Goal: Book appointment/travel/reservation

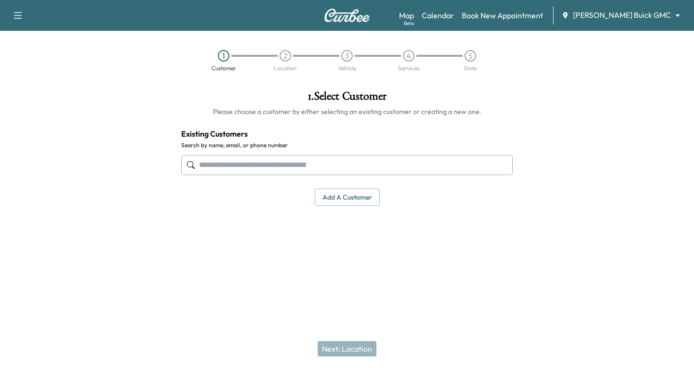
click at [218, 163] on input "text" at bounding box center [346, 165] width 331 height 20
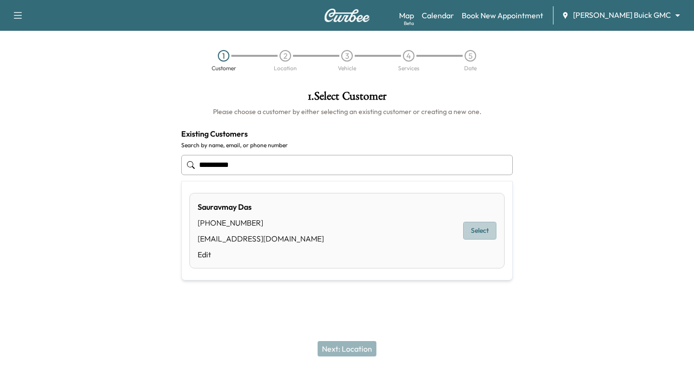
click at [481, 233] on button "Select" at bounding box center [479, 231] width 33 height 18
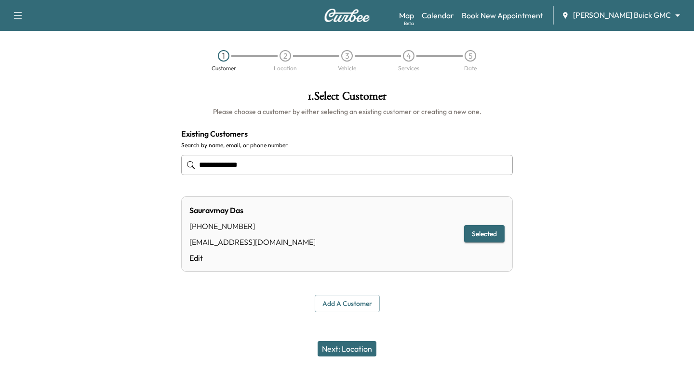
type input "**********"
click at [351, 345] on button "Next: Location" at bounding box center [346, 348] width 59 height 15
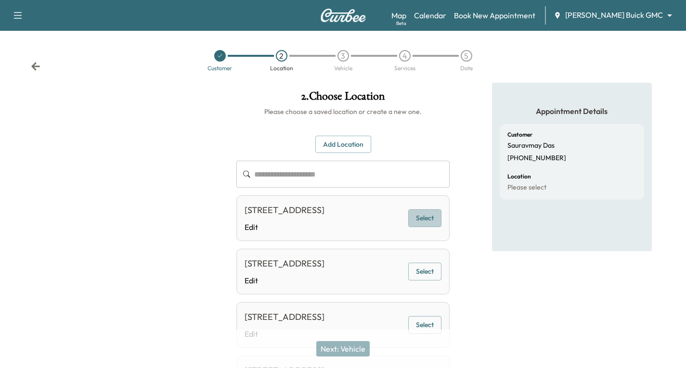
click at [431, 224] on button "Select" at bounding box center [424, 219] width 33 height 18
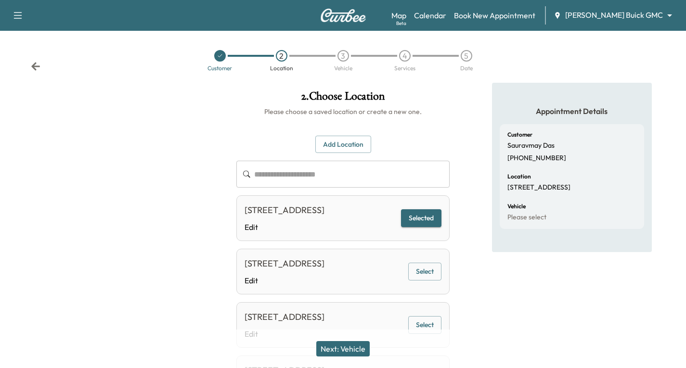
click at [354, 349] on button "Next: Vehicle" at bounding box center [342, 348] width 53 height 15
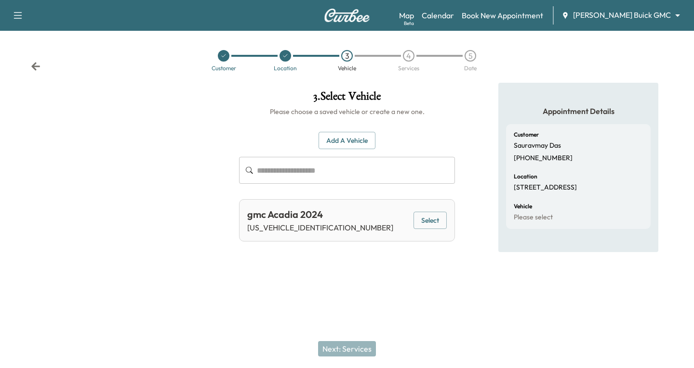
click at [419, 222] on button "Select" at bounding box center [429, 221] width 33 height 18
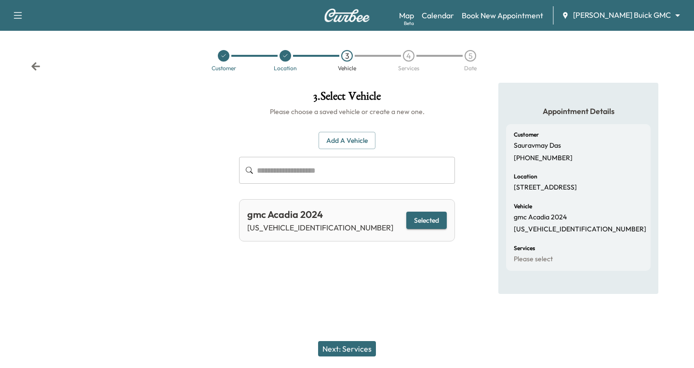
click at [338, 348] on button "Next: Services" at bounding box center [347, 348] width 58 height 15
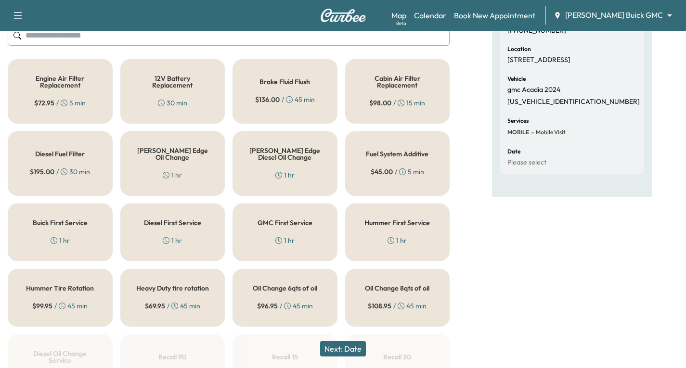
scroll to position [144, 0]
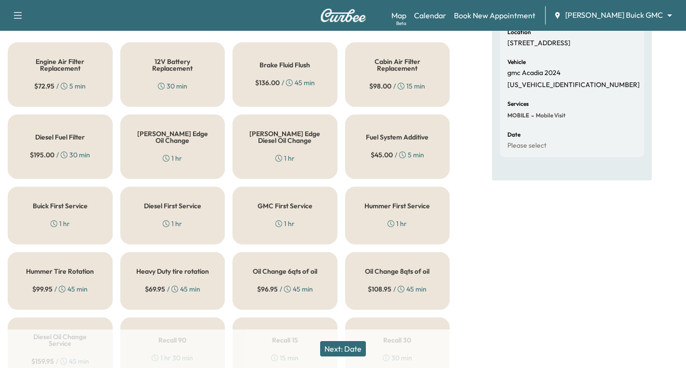
click at [205, 142] on div "[PERSON_NAME] Edge Oil Change 1 hr" at bounding box center [172, 147] width 105 height 65
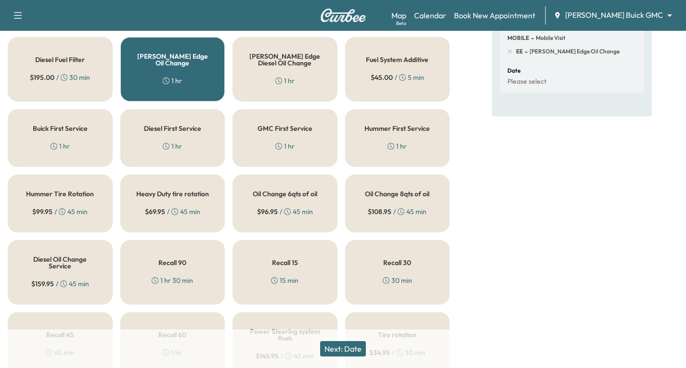
scroll to position [241, 0]
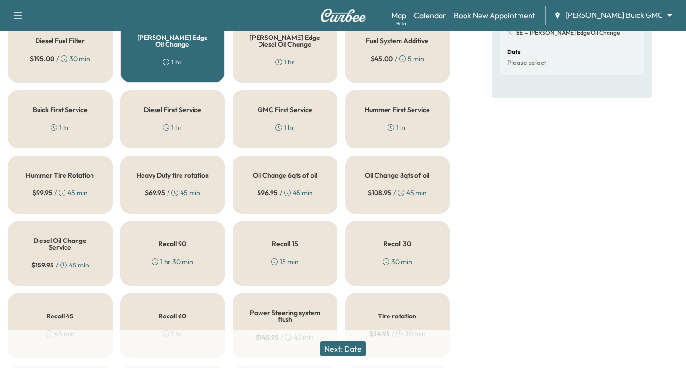
click at [413, 264] on div "Recall 30 30 min" at bounding box center [397, 254] width 105 height 65
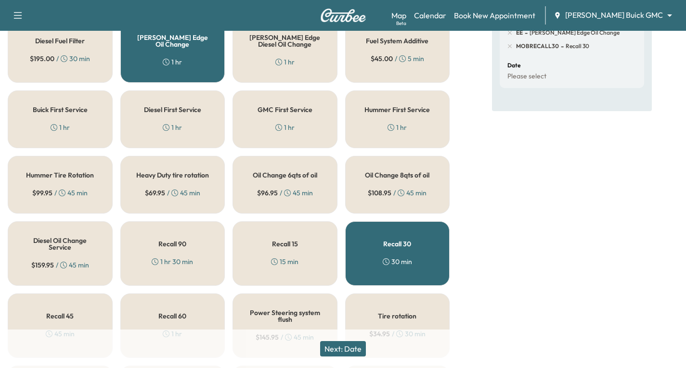
click at [333, 346] on button "Next: Date" at bounding box center [343, 348] width 46 height 15
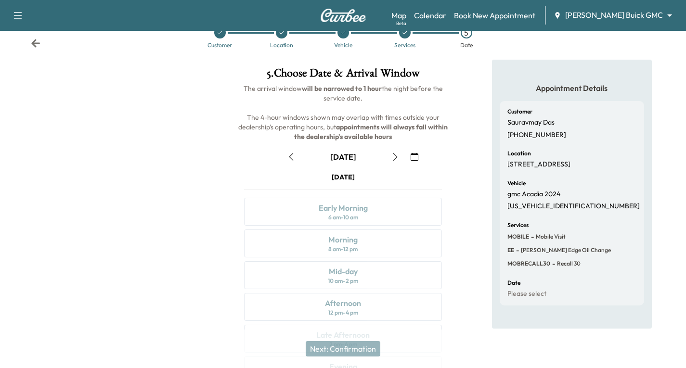
scroll to position [114, 0]
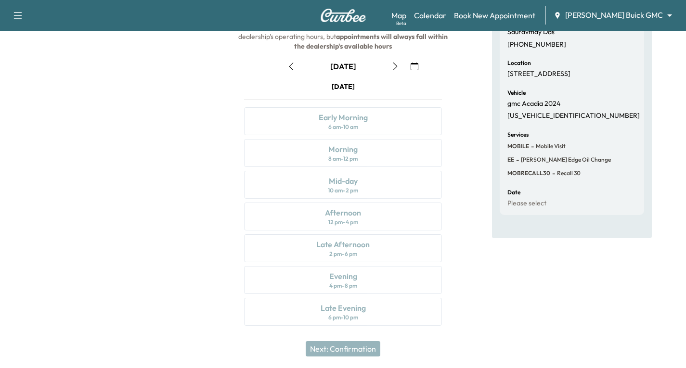
click at [388, 65] on button "button" at bounding box center [395, 66] width 16 height 15
click at [397, 64] on icon "button" at bounding box center [396, 67] width 8 height 8
click at [289, 66] on icon "button" at bounding box center [292, 67] width 8 height 8
click at [287, 65] on button "button" at bounding box center [291, 66] width 16 height 15
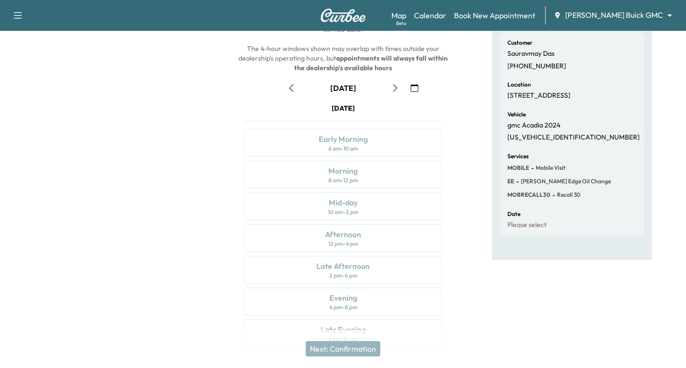
scroll to position [96, 0]
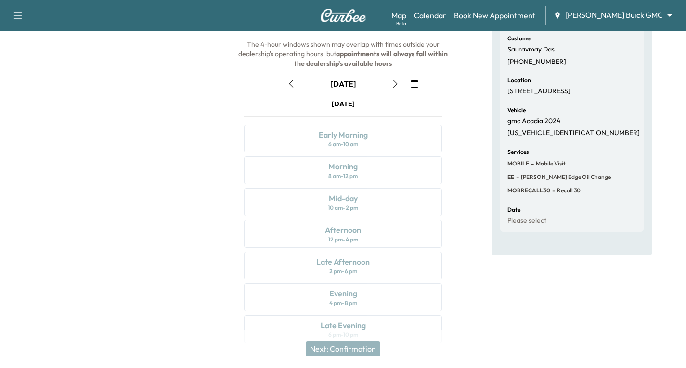
click at [396, 81] on icon "button" at bounding box center [396, 84] width 8 height 8
click at [372, 200] on div "Mid-day 10 am - 2 pm" at bounding box center [343, 202] width 198 height 28
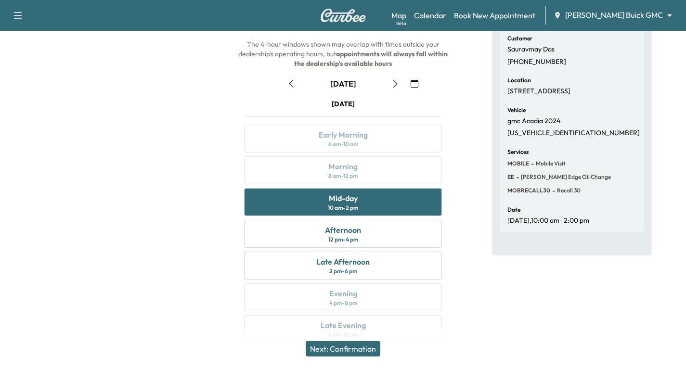
click at [340, 348] on button "Next: Confirmation" at bounding box center [343, 348] width 75 height 15
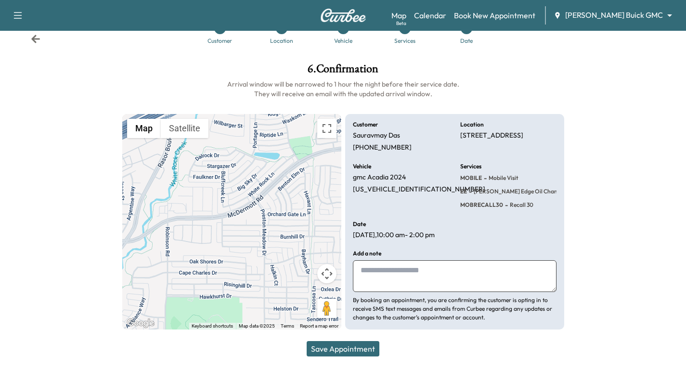
click at [360, 346] on button "Save Appointment" at bounding box center [343, 348] width 73 height 15
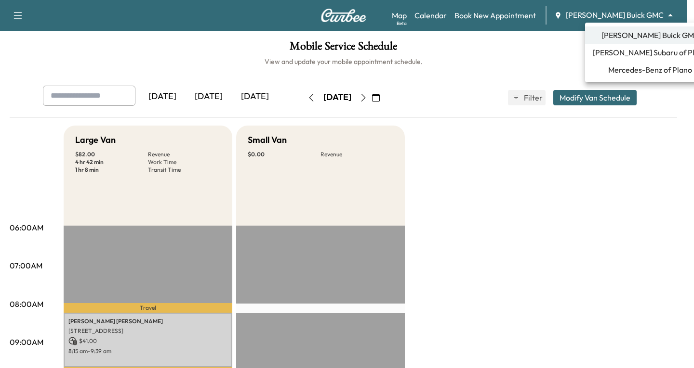
click at [671, 14] on body "Support Log Out Map Beta Calendar Book New Appointment [PERSON_NAME] Buick GMC …" at bounding box center [347, 184] width 694 height 368
click at [639, 51] on span "[PERSON_NAME] Subaru of Plano" at bounding box center [649, 53] width 115 height 12
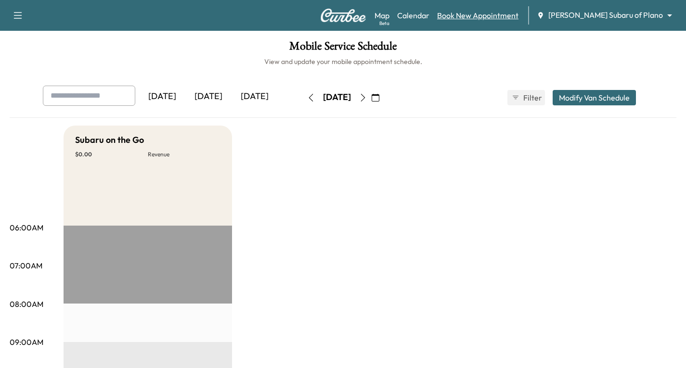
click at [519, 12] on link "Book New Appointment" at bounding box center [477, 16] width 81 height 12
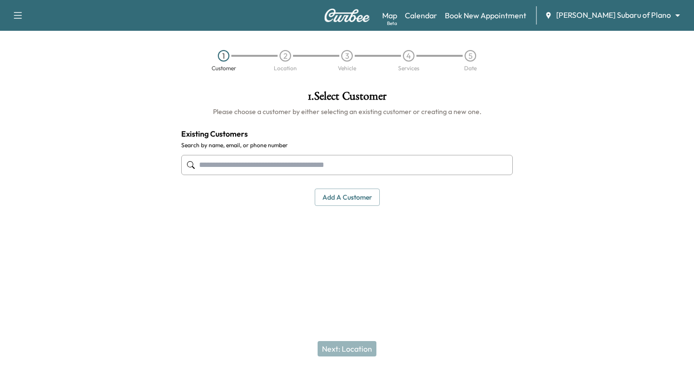
click at [237, 160] on input "text" at bounding box center [346, 165] width 331 height 20
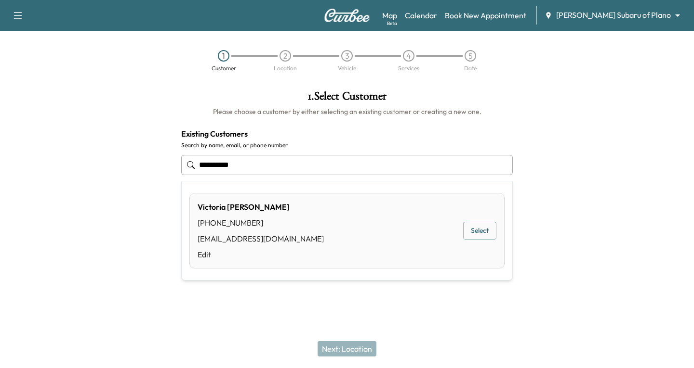
click at [485, 226] on button "Select" at bounding box center [479, 231] width 33 height 18
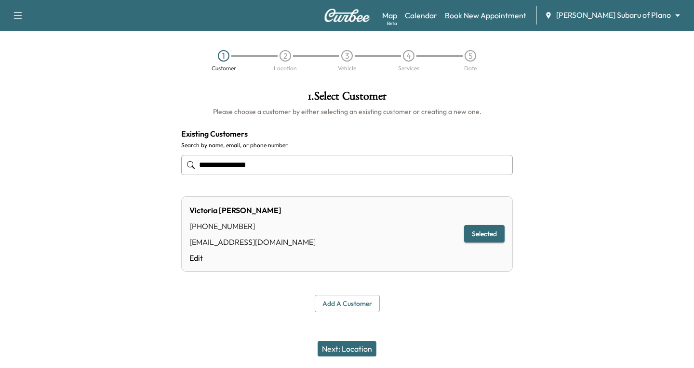
type input "**********"
click at [354, 346] on button "Next: Location" at bounding box center [346, 348] width 59 height 15
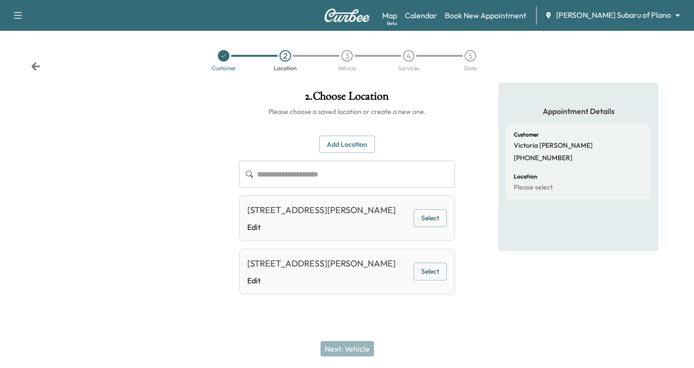
click at [444, 222] on button "Select" at bounding box center [429, 219] width 33 height 18
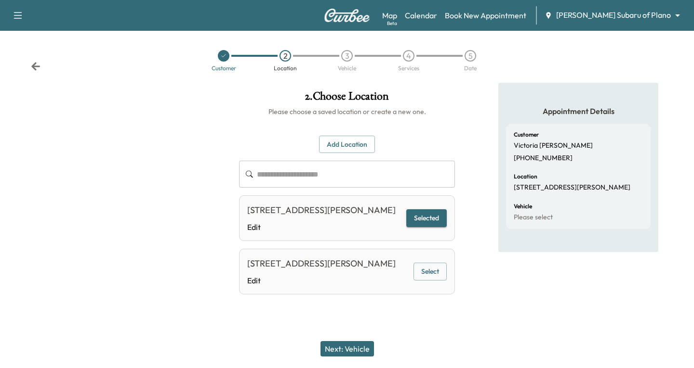
click at [358, 347] on button "Next: Vehicle" at bounding box center [346, 348] width 53 height 15
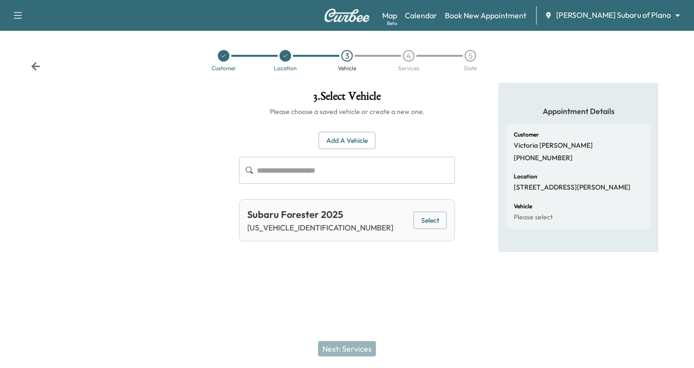
click at [423, 220] on button "Select" at bounding box center [429, 221] width 33 height 18
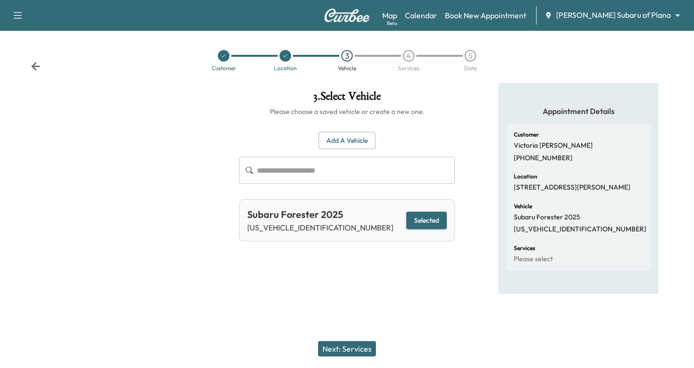
click at [354, 351] on button "Next: Services" at bounding box center [347, 348] width 58 height 15
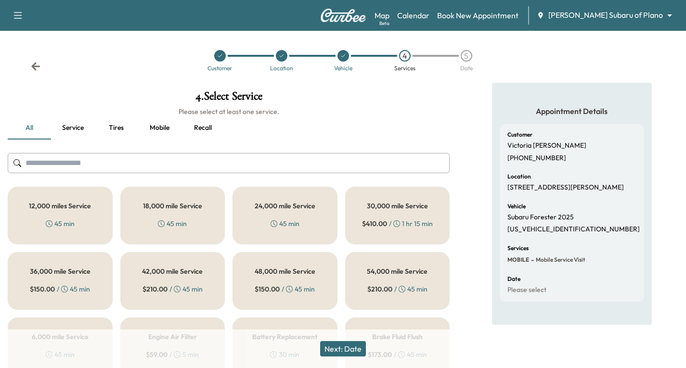
click at [75, 214] on div "12,000 miles Service 45 min" at bounding box center [60, 216] width 105 height 58
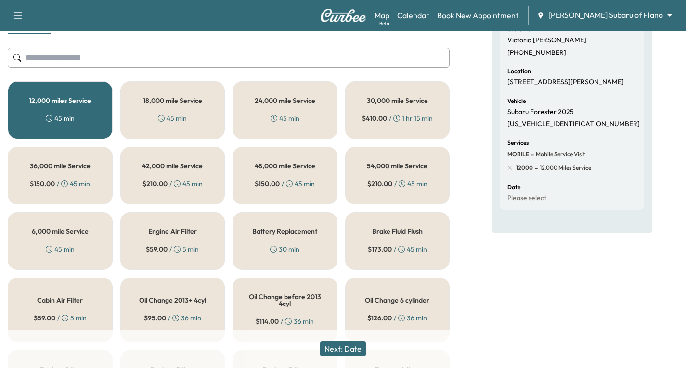
scroll to position [144, 0]
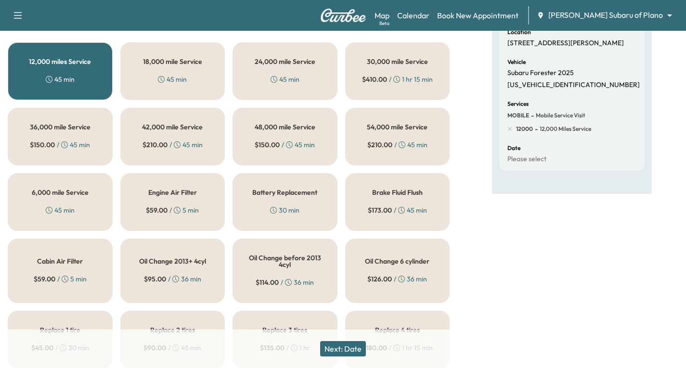
click at [345, 349] on button "Next: Date" at bounding box center [343, 348] width 46 height 15
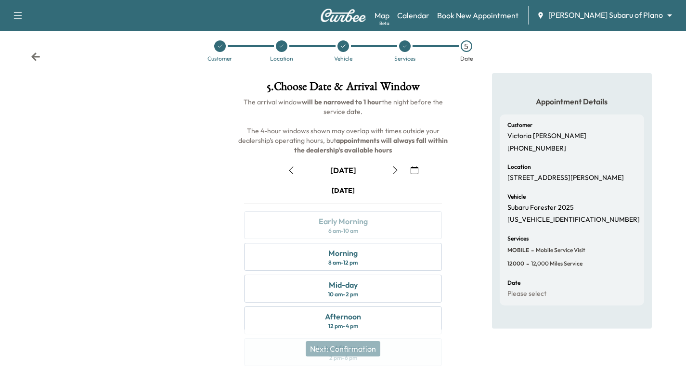
scroll to position [114, 0]
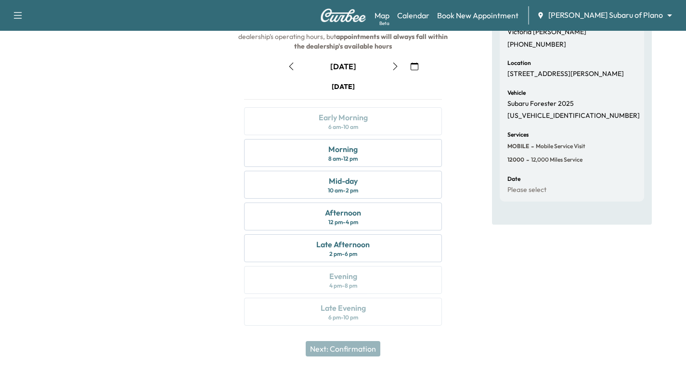
click at [397, 67] on icon "button" at bounding box center [396, 67] width 8 height 8
click at [289, 65] on icon "button" at bounding box center [292, 67] width 8 height 8
click at [388, 214] on div "Afternoon 12 pm - 4 pm" at bounding box center [343, 217] width 198 height 28
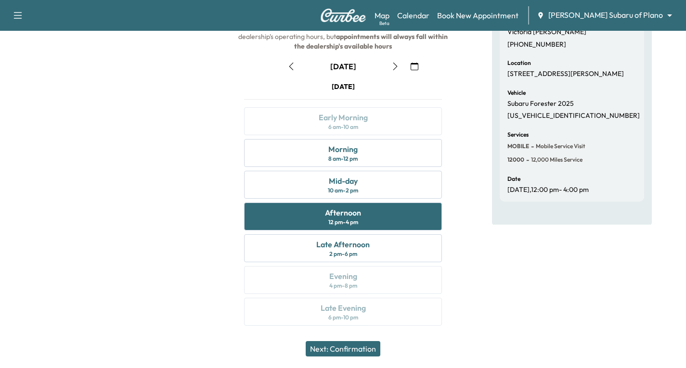
click at [364, 350] on button "Next: Confirmation" at bounding box center [343, 348] width 75 height 15
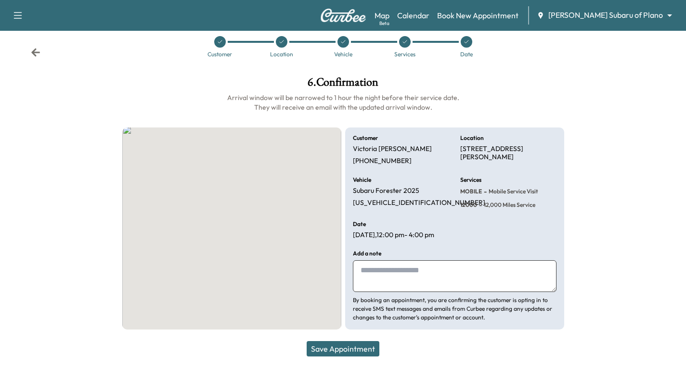
scroll to position [19, 0]
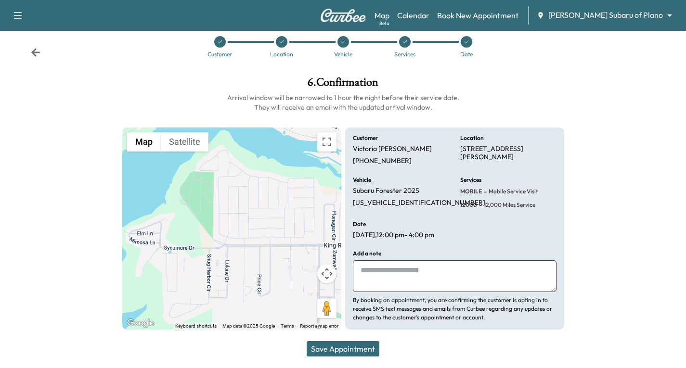
click at [346, 349] on button "Save Appointment" at bounding box center [343, 348] width 73 height 15
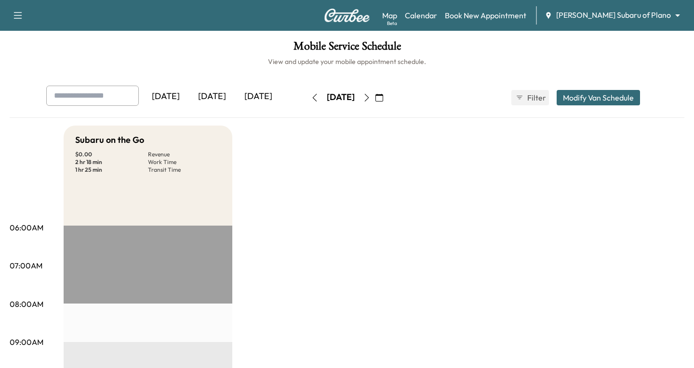
click at [668, 14] on body "Support Log Out Map Beta Calendar Book New Appointment [PERSON_NAME] Subaru of …" at bounding box center [347, 184] width 694 height 368
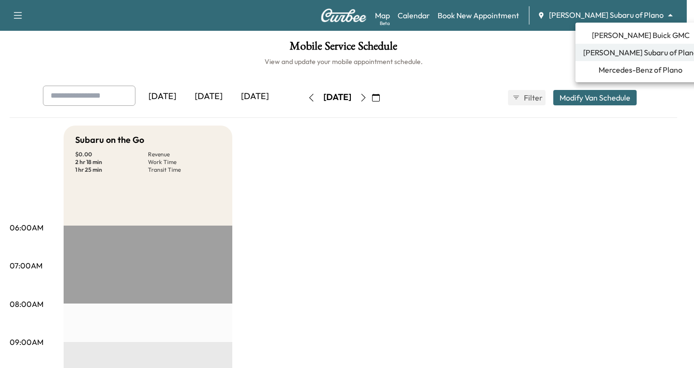
click at [611, 37] on span "[PERSON_NAME] Buick GMC" at bounding box center [640, 35] width 98 height 12
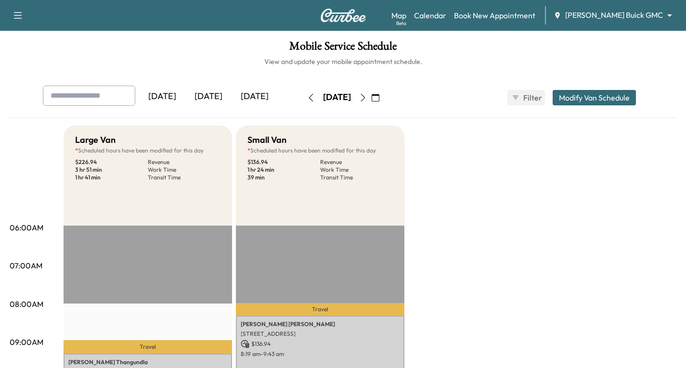
click at [367, 98] on icon "button" at bounding box center [363, 98] width 8 height 8
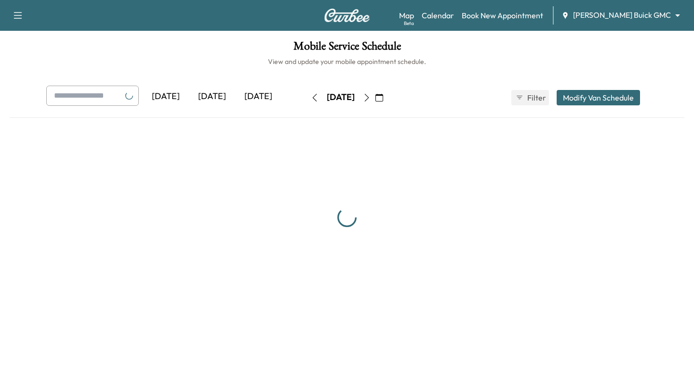
click at [375, 98] on div "[DATE]" at bounding box center [340, 97] width 68 height 15
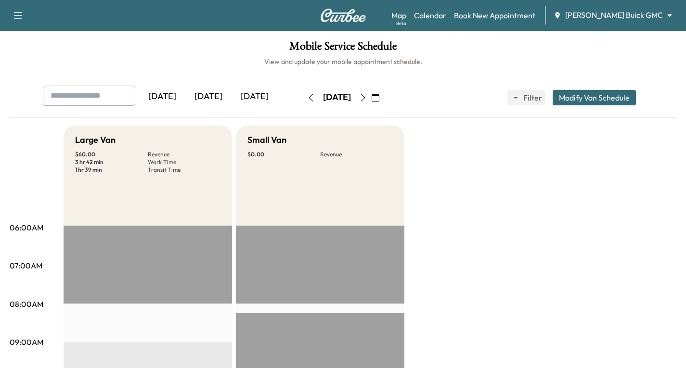
click at [367, 99] on icon "button" at bounding box center [363, 98] width 8 height 8
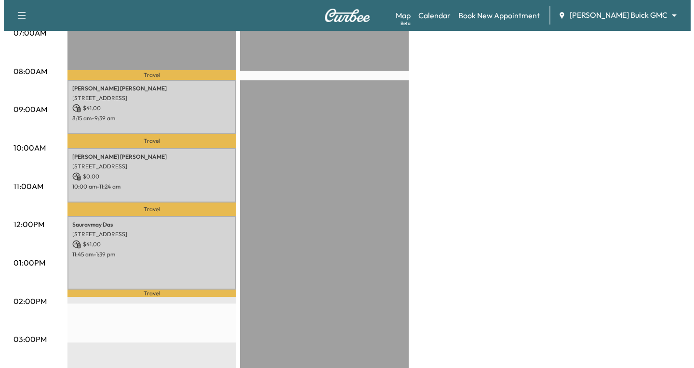
scroll to position [241, 0]
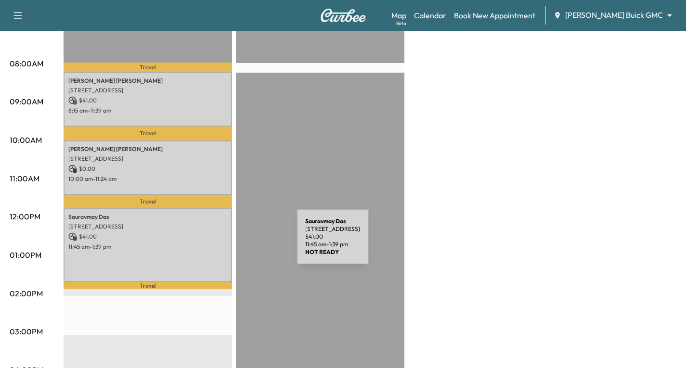
drag, startPoint x: 224, startPoint y: 243, endPoint x: 215, endPoint y: 252, distance: 13.3
click at [215, 252] on div "Sauravmay [GEOGRAPHIC_DATA][STREET_ADDRESS] $ 41.00 11:45 am - 1:39 pm" at bounding box center [148, 246] width 169 height 74
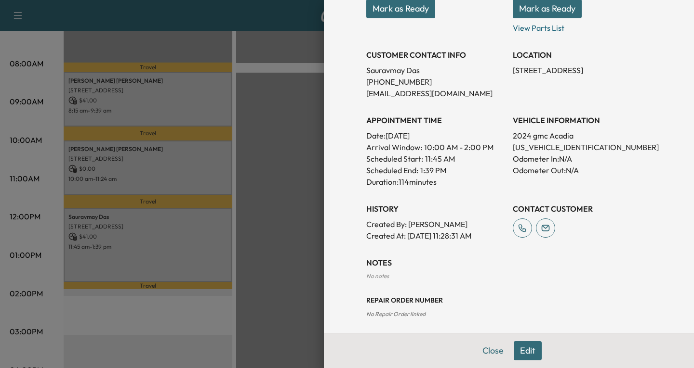
scroll to position [233, 0]
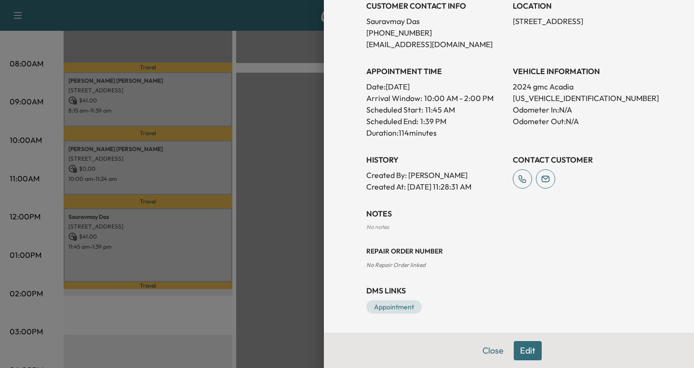
click at [521, 347] on button "Edit" at bounding box center [527, 350] width 28 height 19
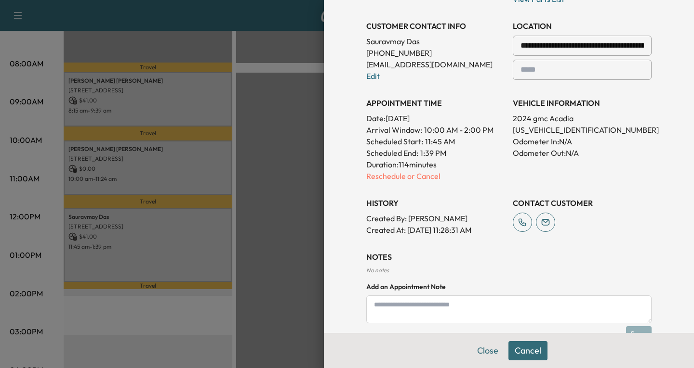
scroll to position [253, 0]
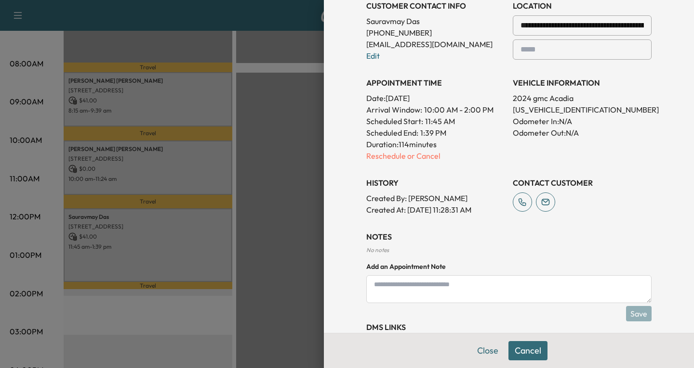
click at [381, 285] on textarea at bounding box center [508, 289] width 285 height 28
click at [399, 286] on textarea "********" at bounding box center [508, 289] width 285 height 28
paste textarea "**********"
type textarea "**********"
click at [631, 312] on button "Save" at bounding box center [639, 313] width 26 height 15
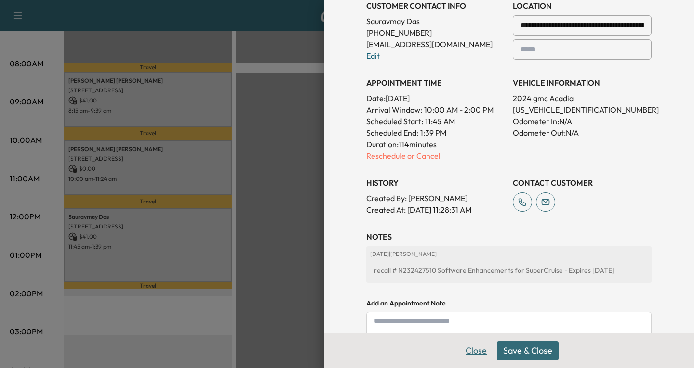
click at [467, 349] on button "Close" at bounding box center [476, 350] width 34 height 19
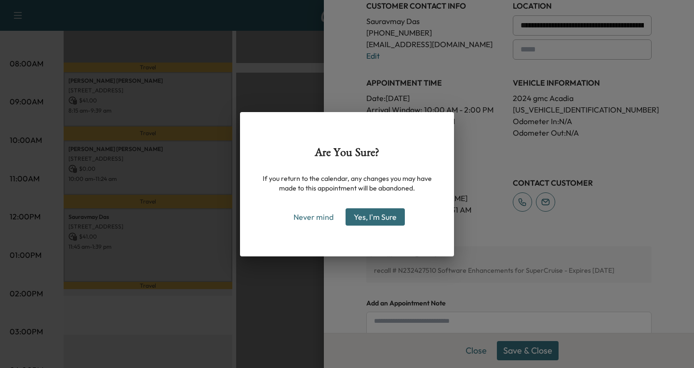
click at [642, 344] on div "Are You Sure? If you return to the calendar, any changes you may have made to t…" at bounding box center [347, 184] width 694 height 368
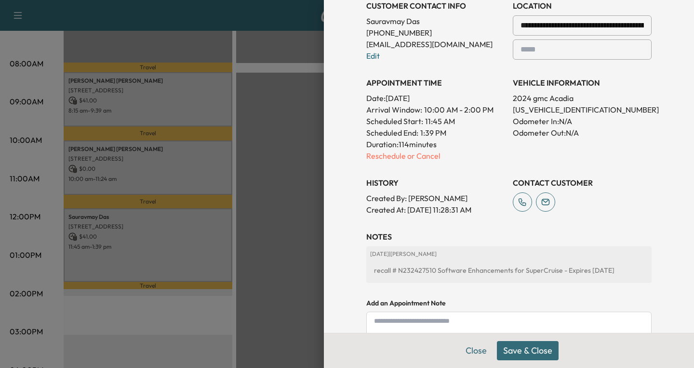
click at [517, 347] on button "Save & Close" at bounding box center [528, 350] width 62 height 19
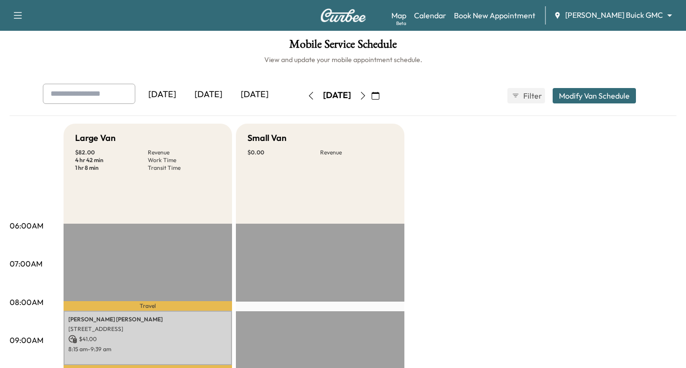
scroll to position [0, 0]
